Goal: Navigation & Orientation: Find specific page/section

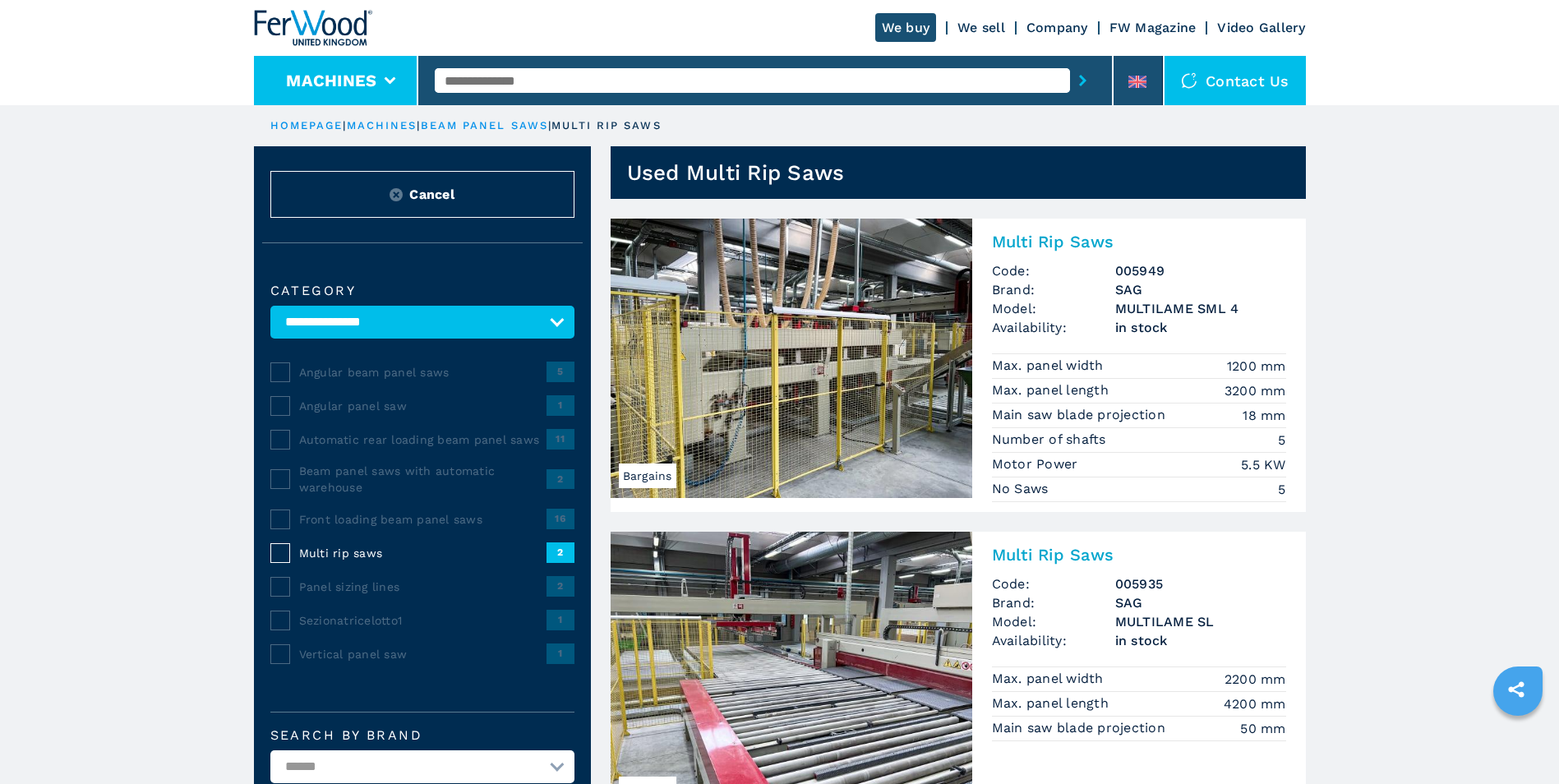
click at [366, 88] on button "Machines" at bounding box center [331, 81] width 91 height 20
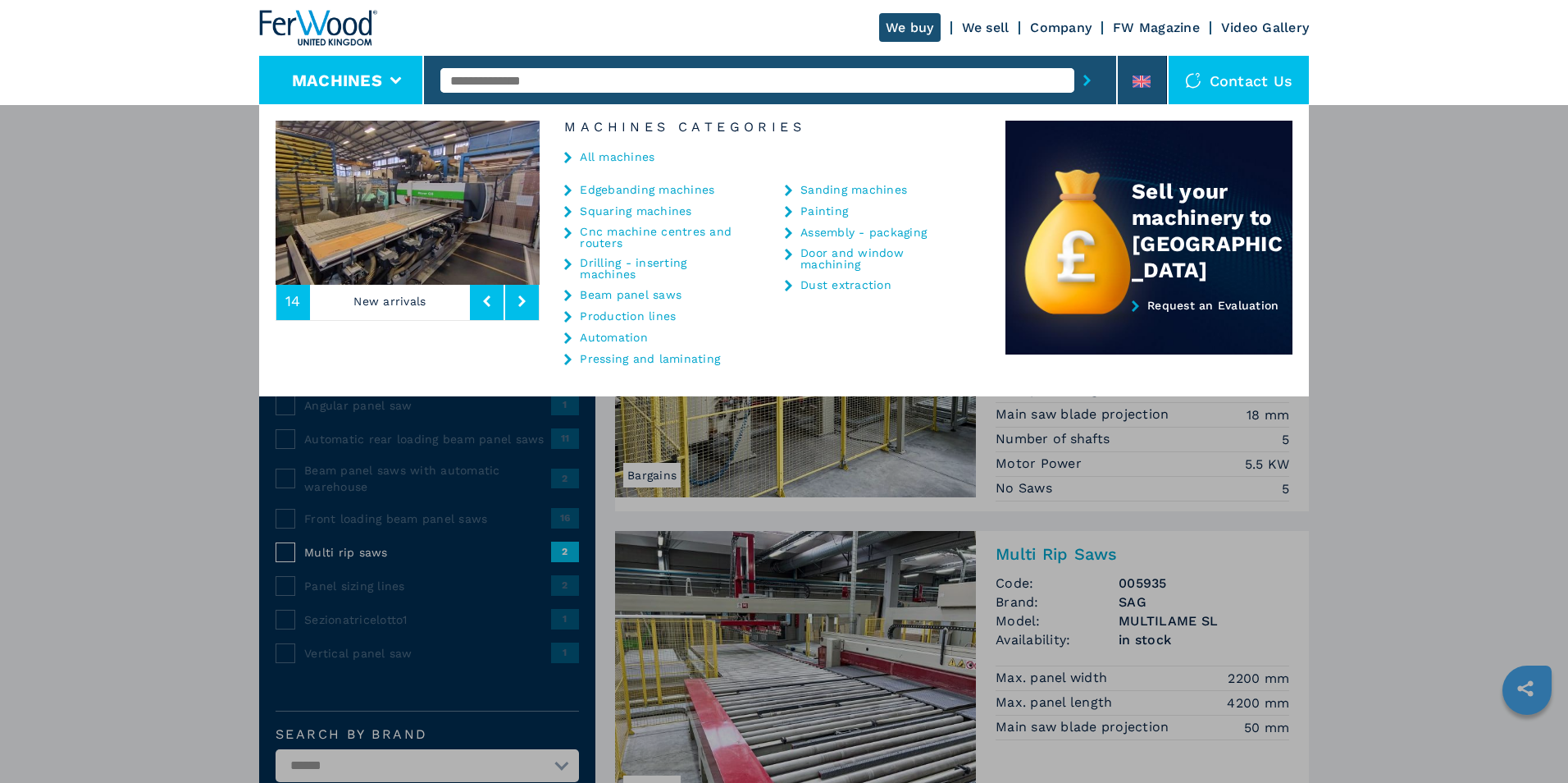
click at [609, 187] on link "Edgebanding machines" at bounding box center [647, 189] width 135 height 12
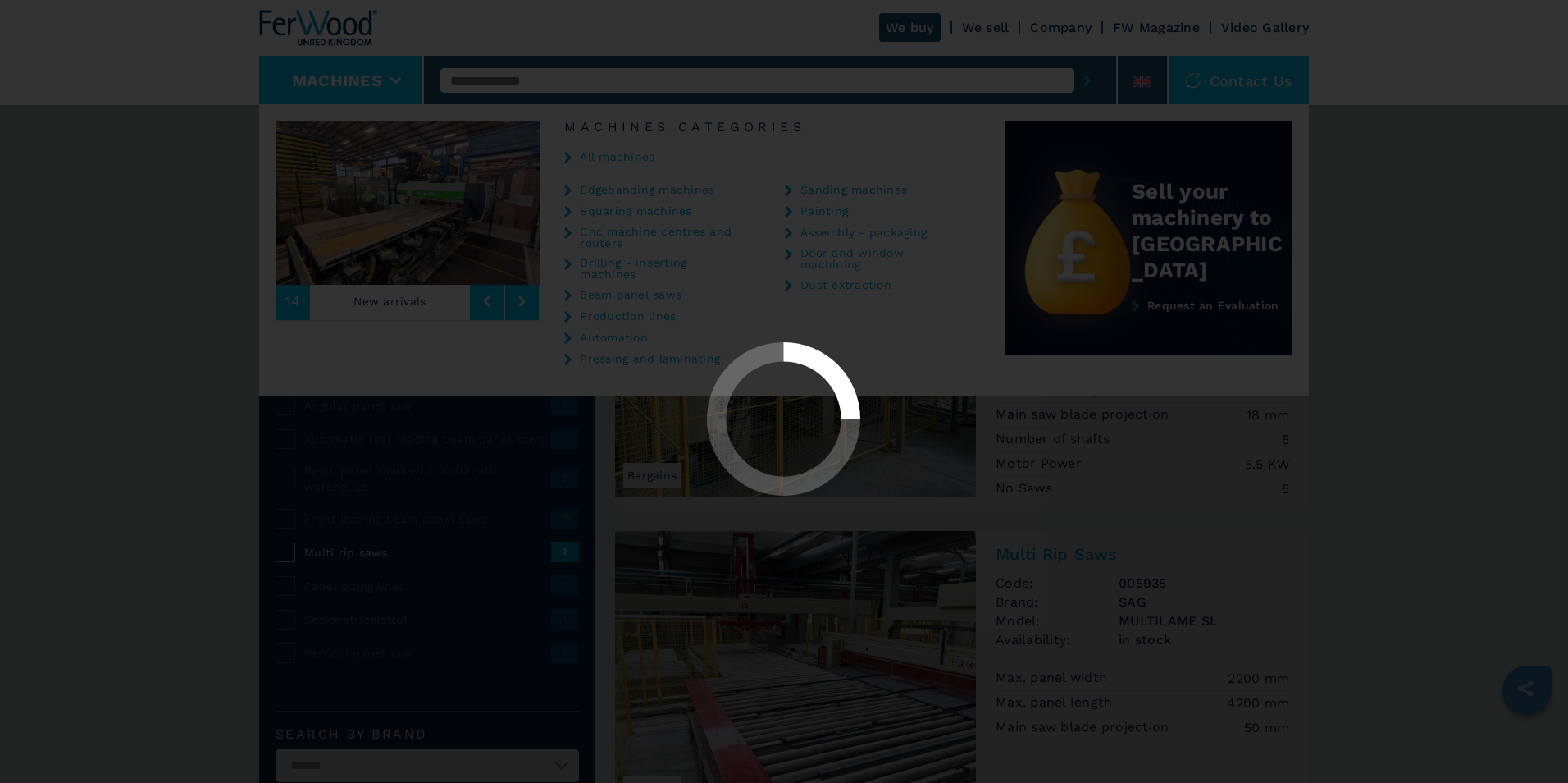
select select "**********"
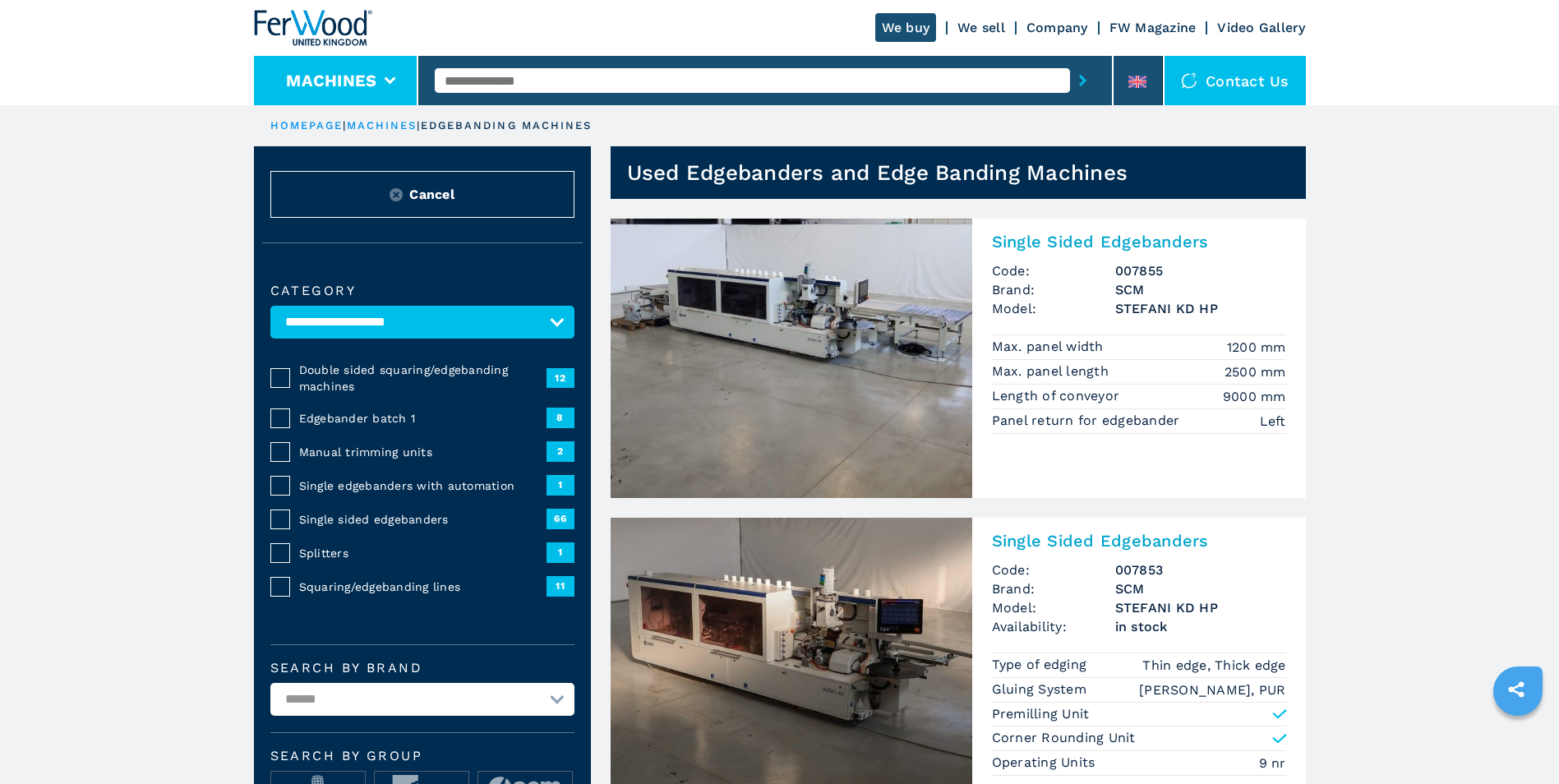
click at [358, 79] on button "Machines" at bounding box center [331, 81] width 91 height 20
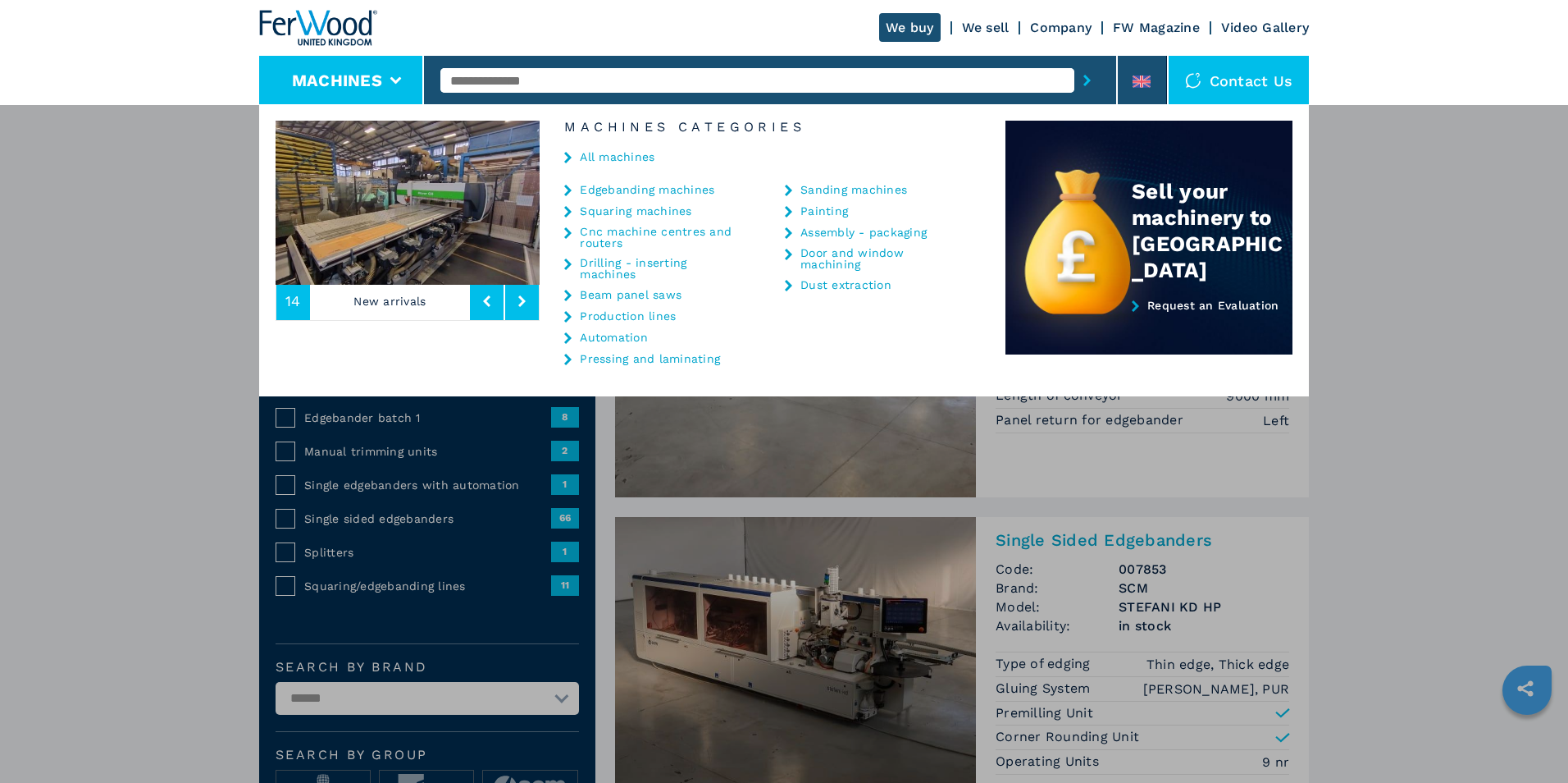
click at [608, 156] on link "All machines" at bounding box center [617, 157] width 74 height 12
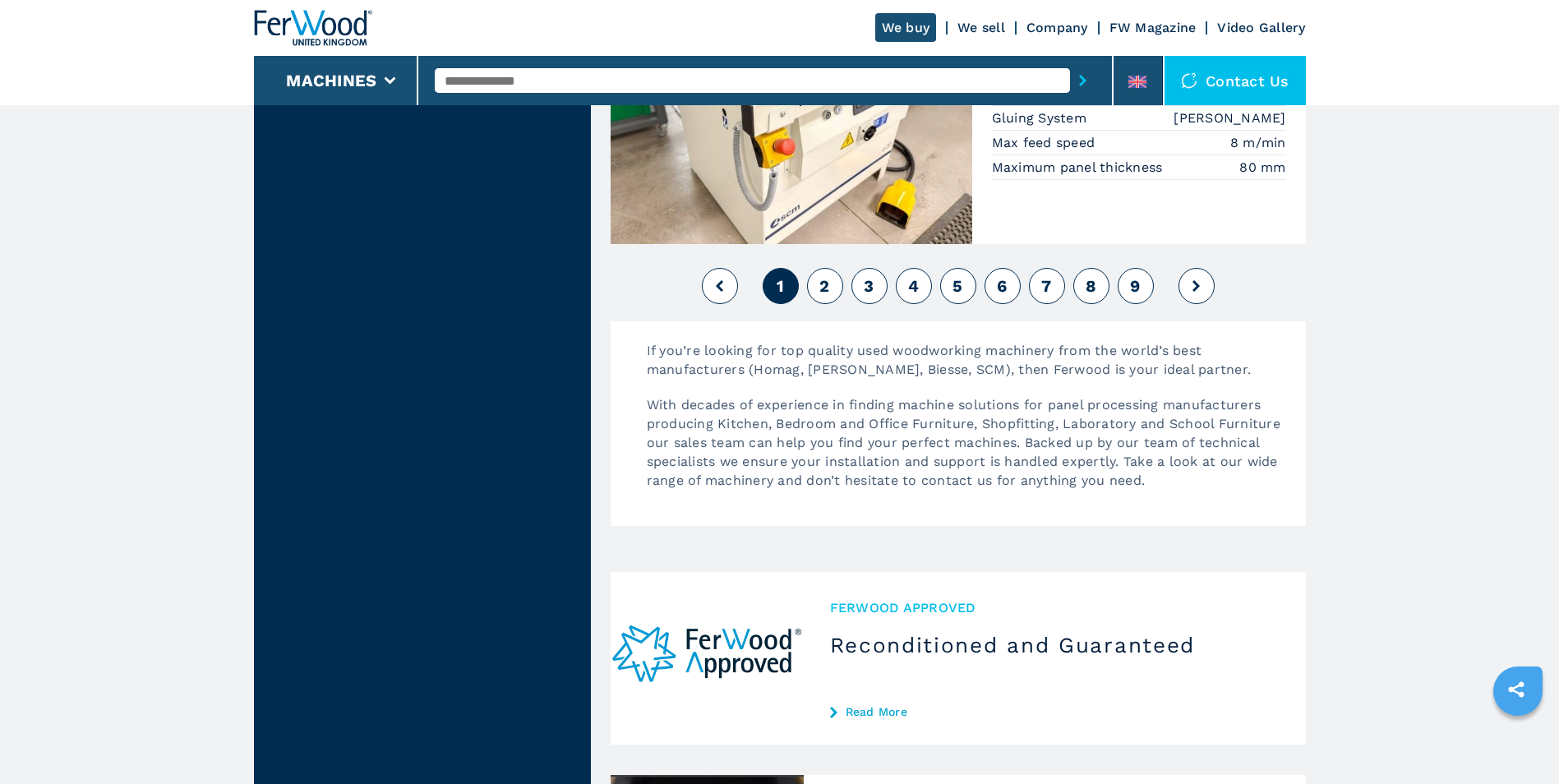
scroll to position [3904, 0]
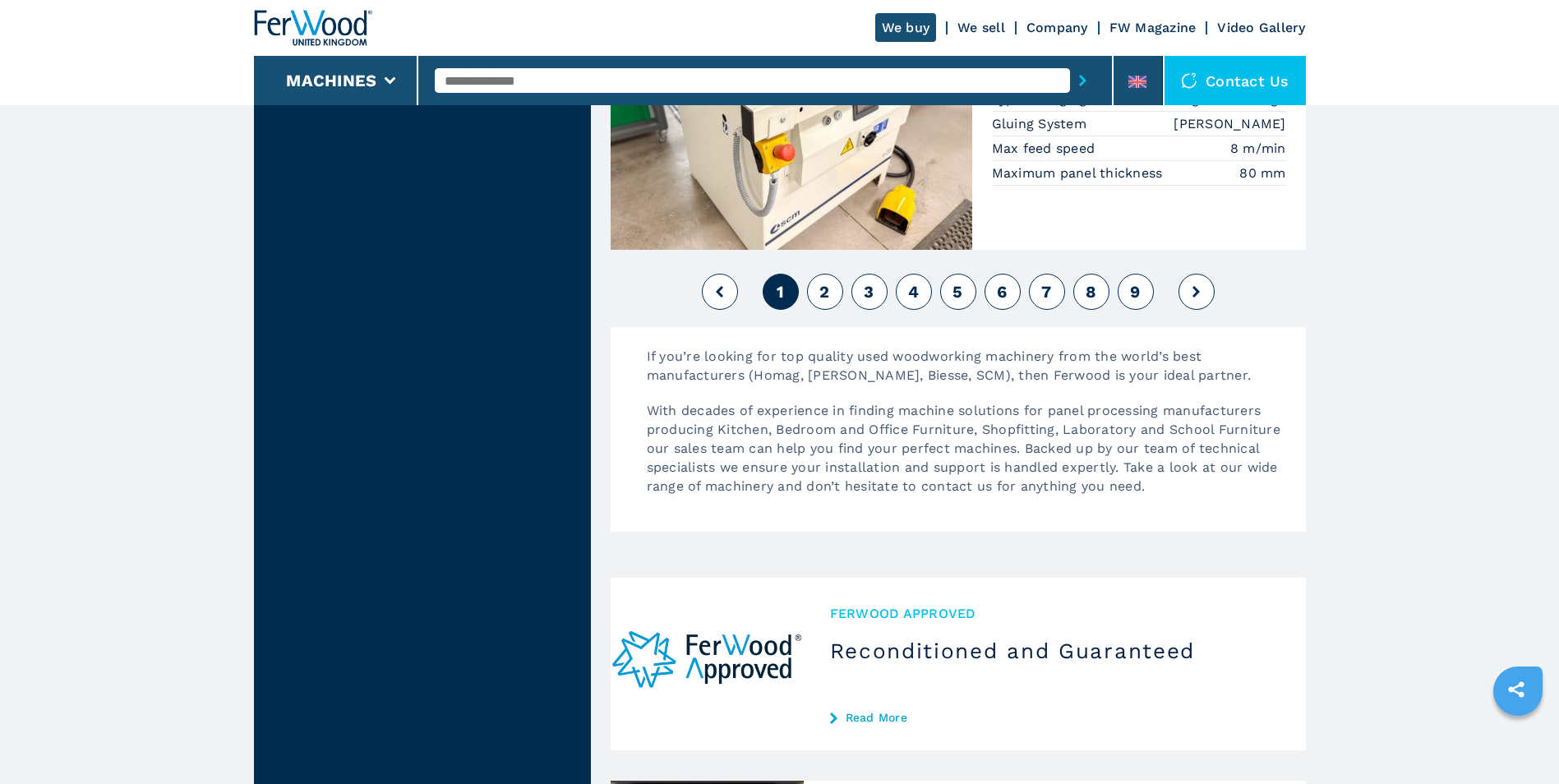
click at [832, 291] on button "2" at bounding box center [825, 292] width 36 height 36
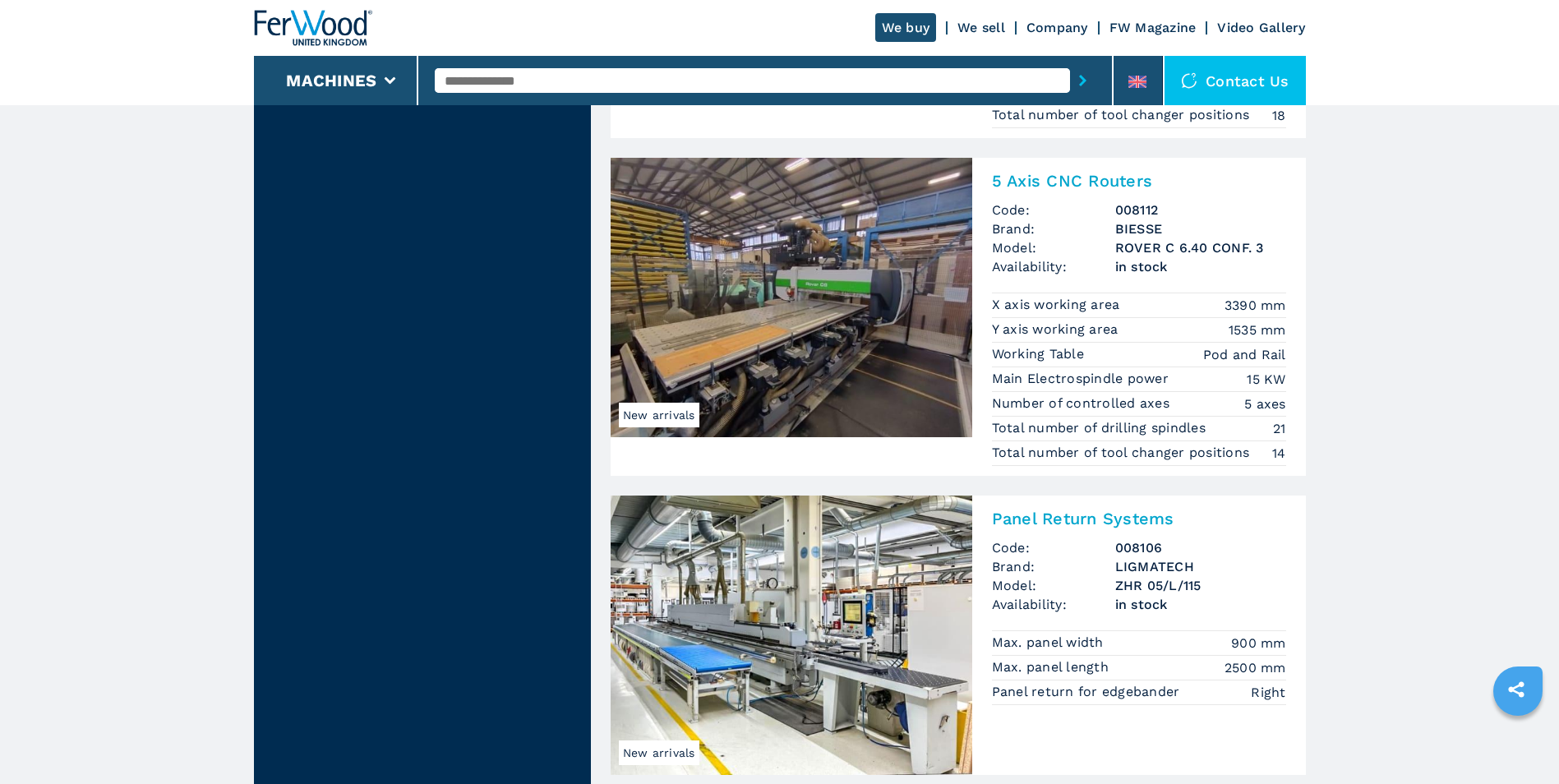
scroll to position [3779, 0]
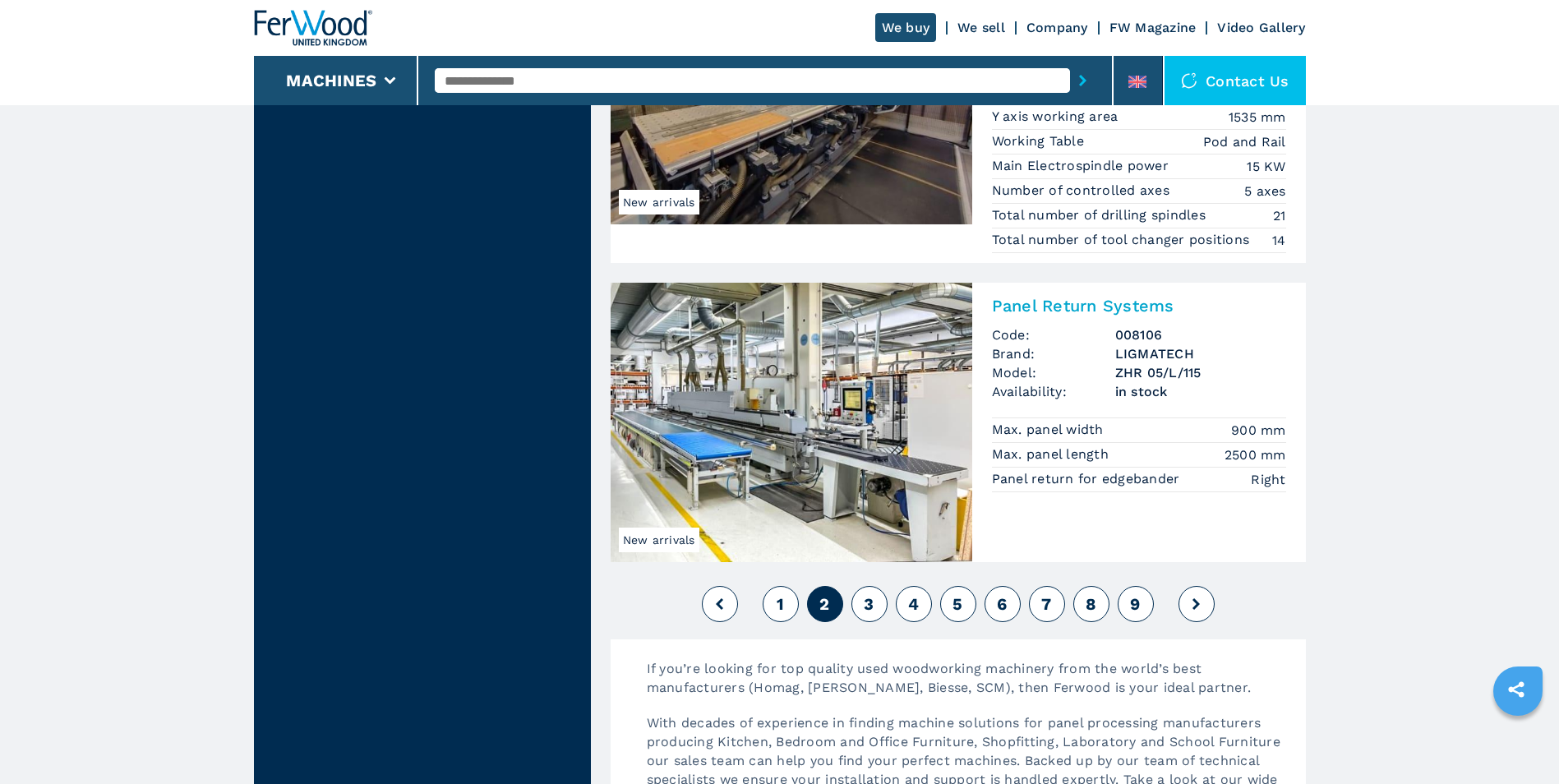
click at [867, 604] on span "3" at bounding box center [868, 604] width 10 height 20
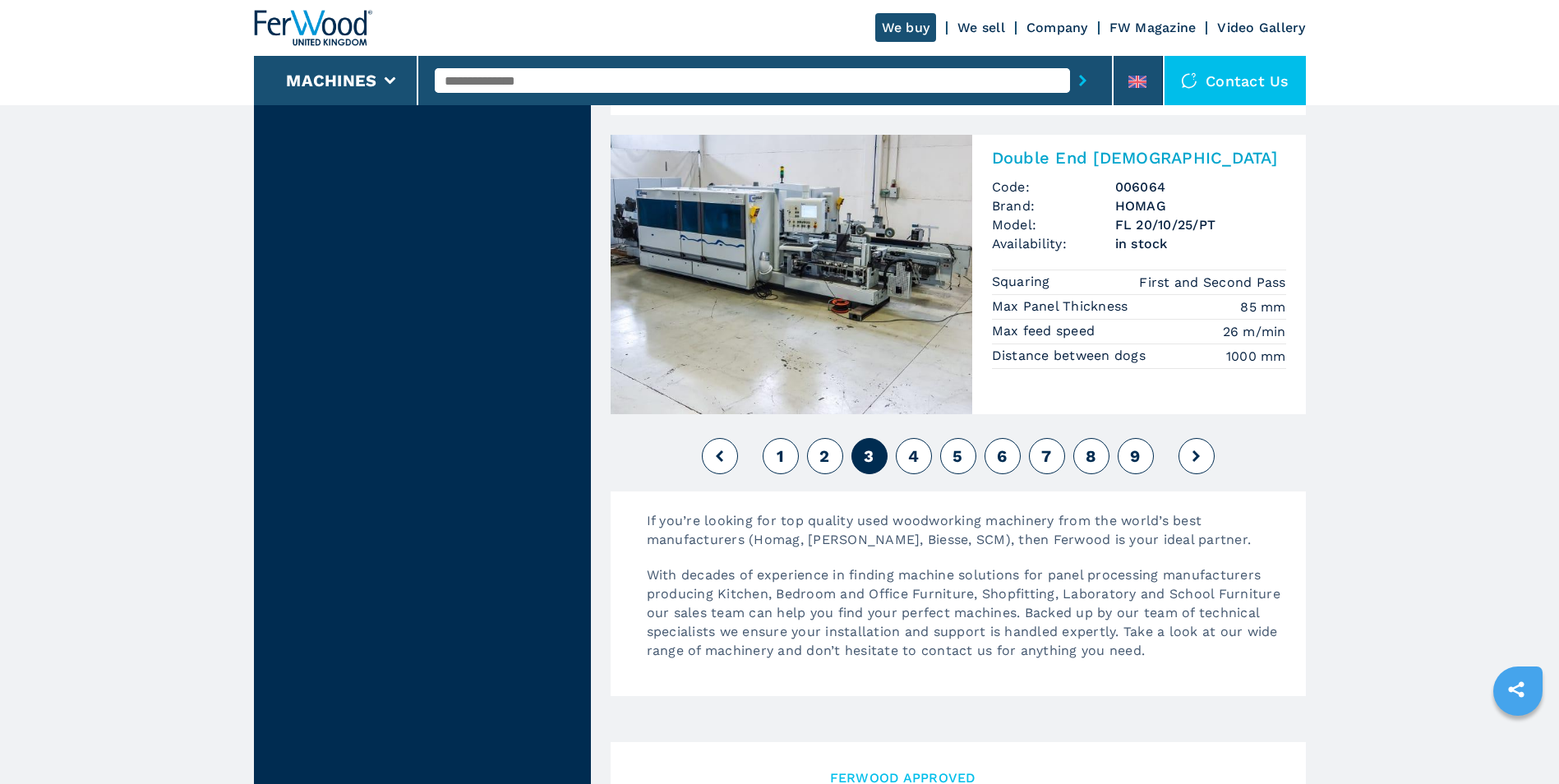
scroll to position [4108, 0]
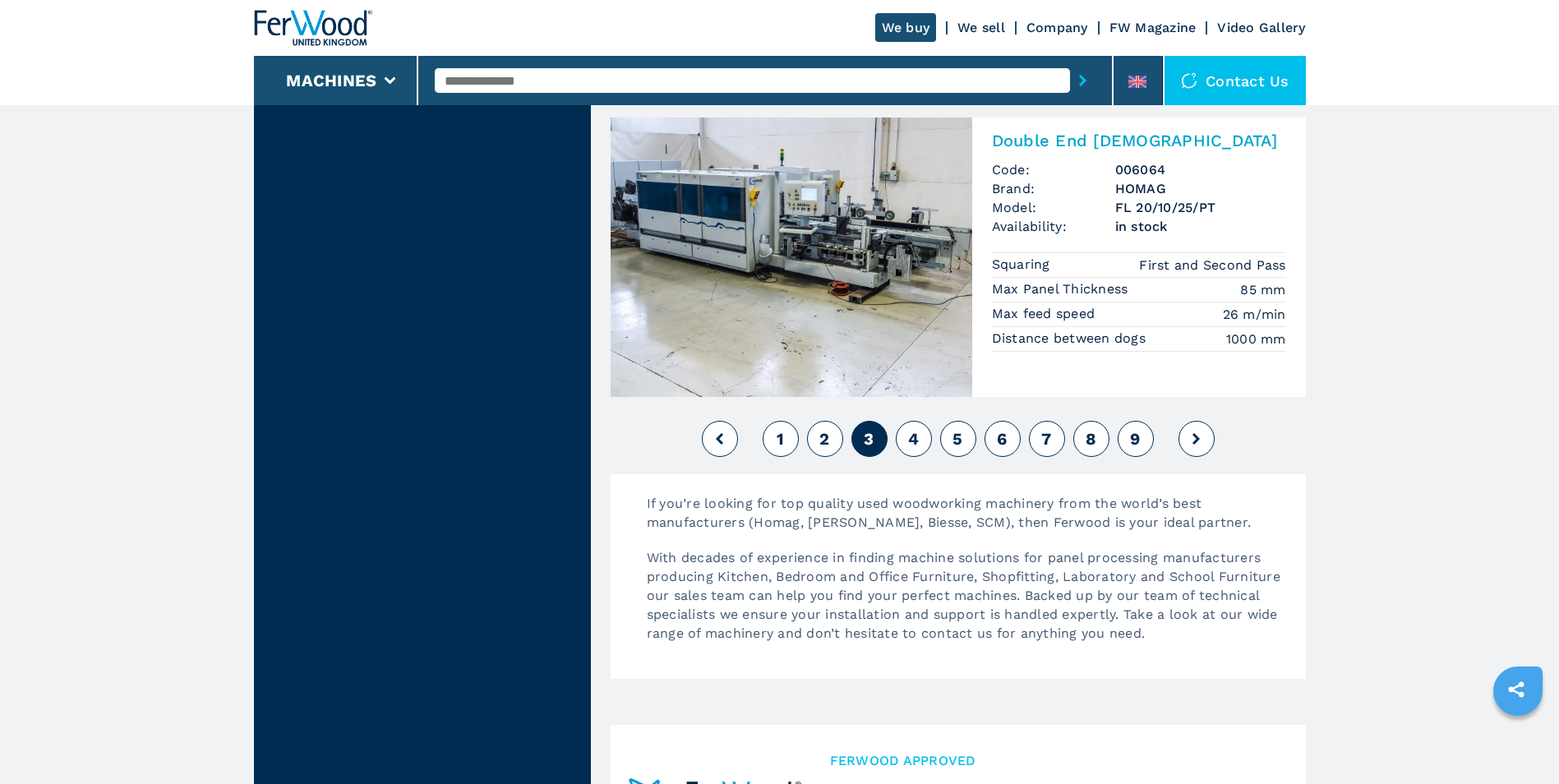
click at [911, 443] on span "4" at bounding box center [914, 439] width 11 height 20
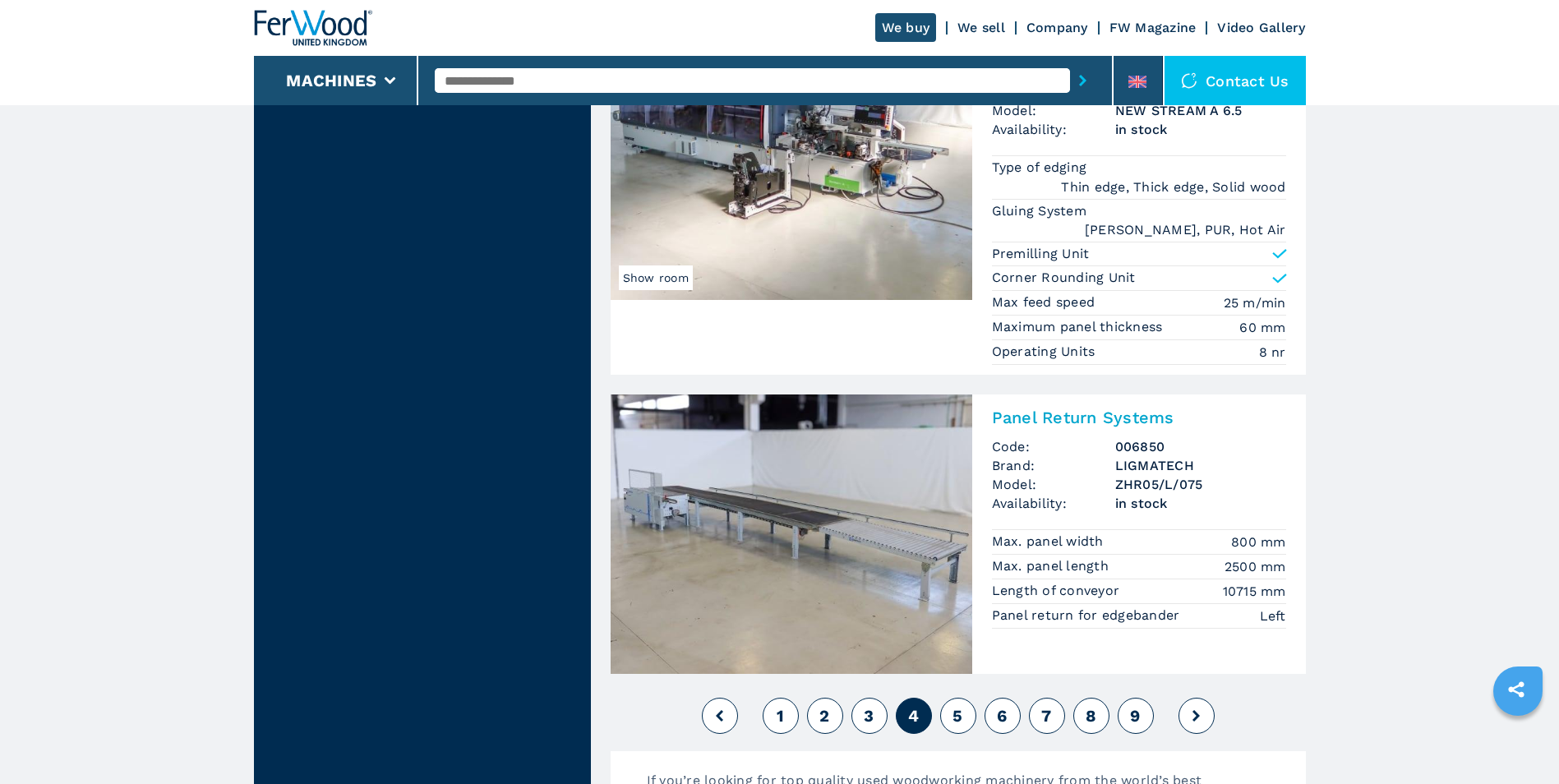
scroll to position [3944, 0]
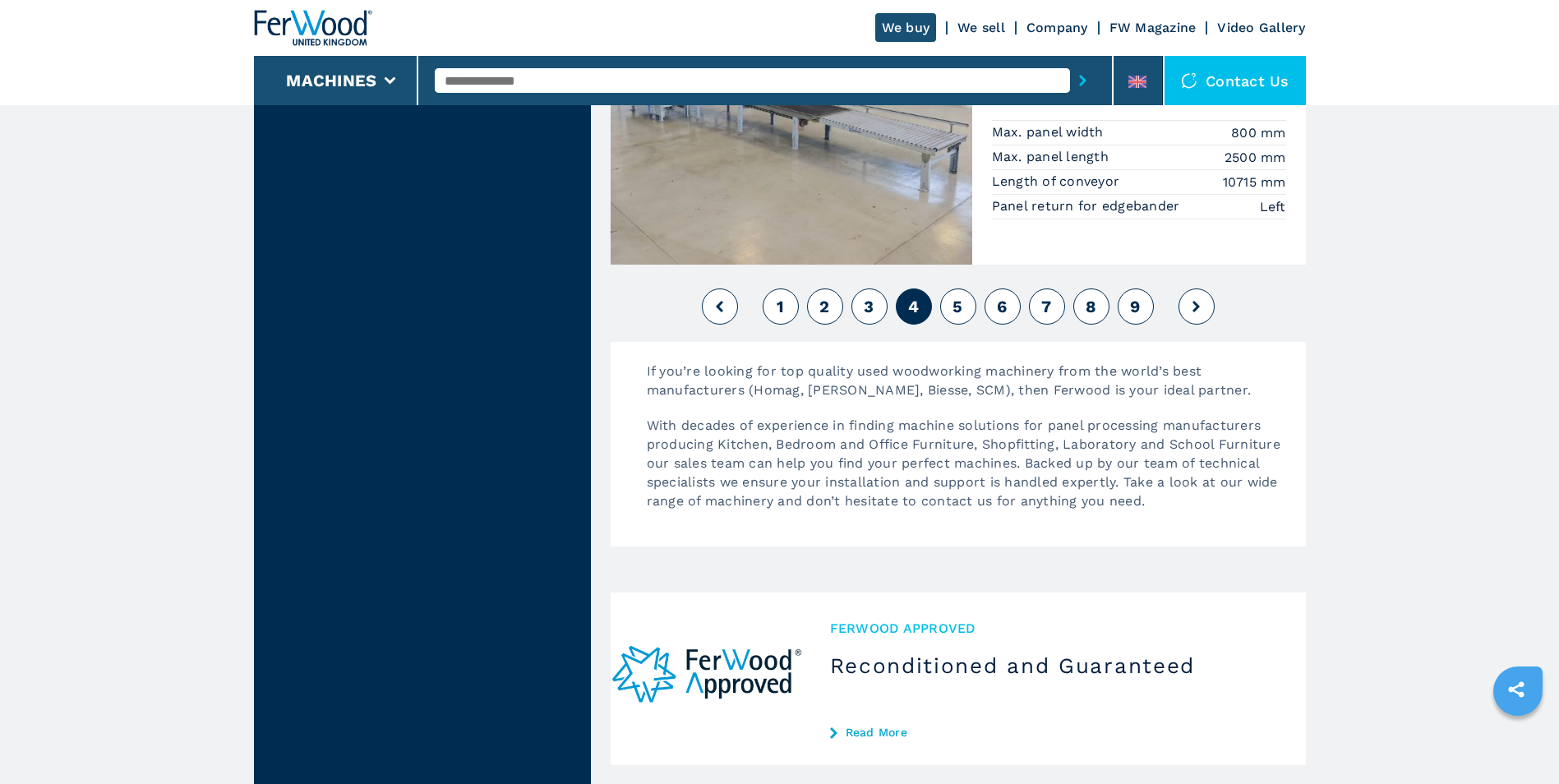
click at [944, 301] on button "5" at bounding box center [958, 307] width 36 height 36
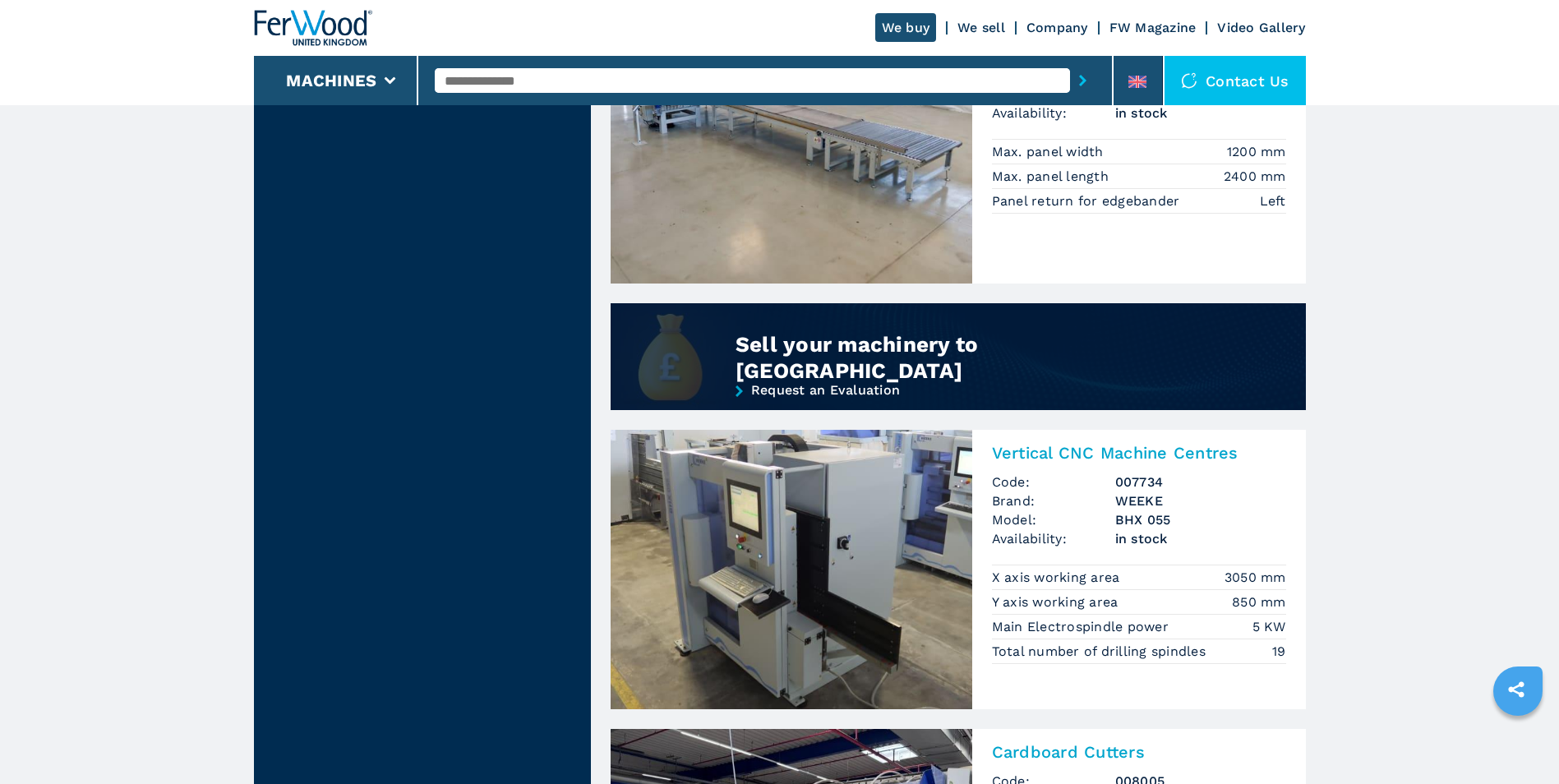
scroll to position [1151, 0]
